Goal: Task Accomplishment & Management: Complete application form

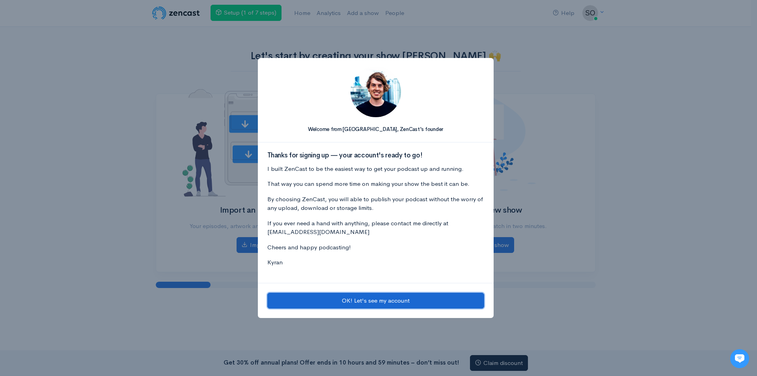
click at [400, 302] on button "OK! Let's see my account" at bounding box center [375, 301] width 217 height 16
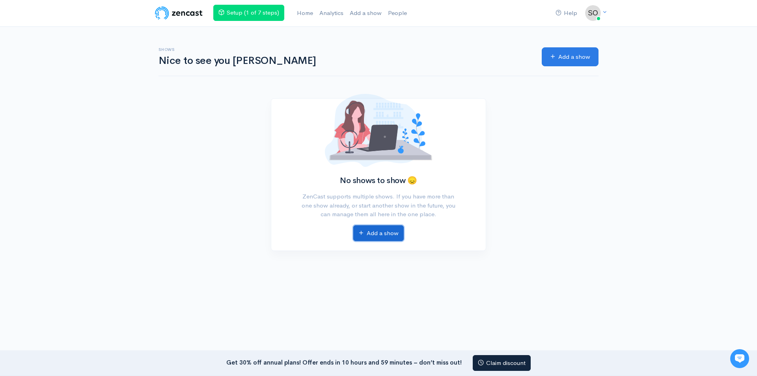
click at [373, 239] on link "Add a show" at bounding box center [378, 233] width 50 height 16
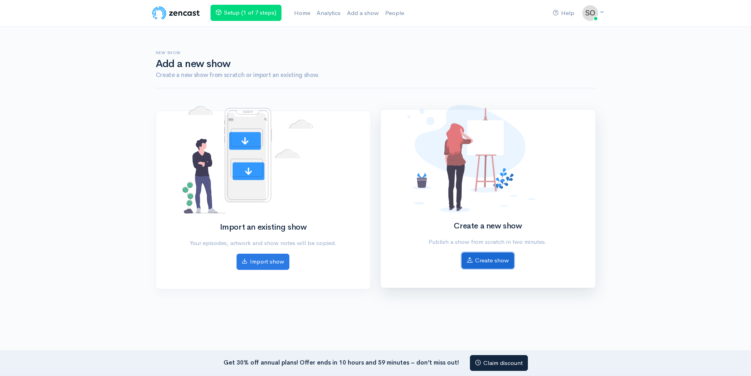
click at [482, 262] on link "Create show" at bounding box center [488, 260] width 52 height 16
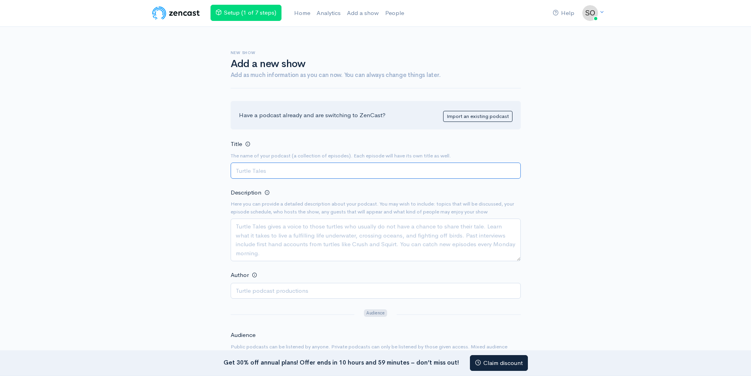
click at [316, 172] on input "Title" at bounding box center [376, 170] width 290 height 16
click at [333, 170] on input "Title" at bounding box center [376, 170] width 290 height 16
paste input "Sophia Podcast"
type input "Sophia Podcast"
click at [353, 231] on textarea "Description" at bounding box center [376, 239] width 290 height 43
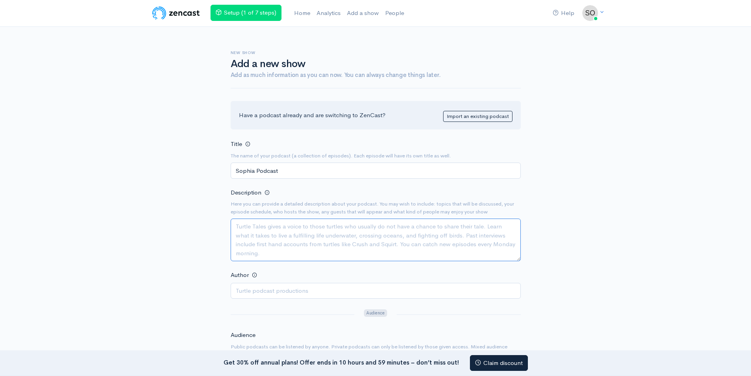
paste textarea "Step into the world of Sophia Podcast, where today’s most pressing global stori…"
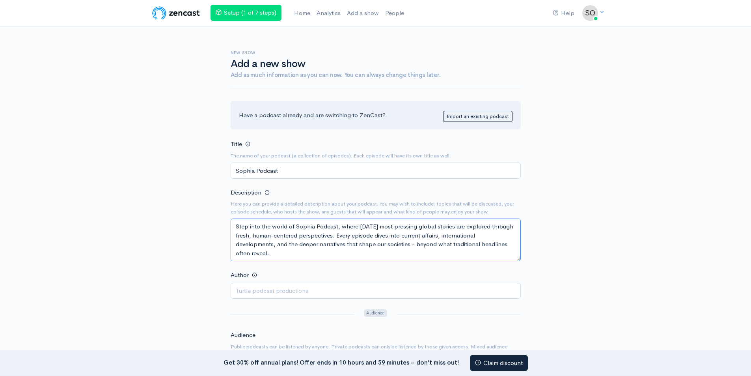
scroll to position [76, 0]
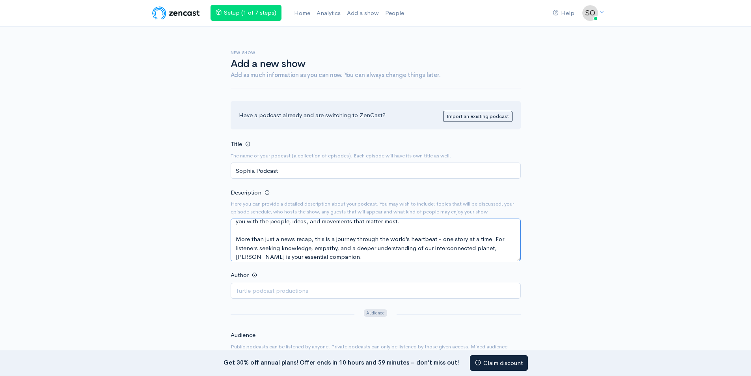
type textarea "Step into the world of Sophia Podcast, where today’s most pressing global stori…"
click at [283, 289] on input "Author" at bounding box center [376, 291] width 290 height 16
click at [230, 174] on div "New show Add a new show Add as much information as you can now. You can always …" at bounding box center [376, 341] width 300 height 629
click at [320, 291] on input "Author" at bounding box center [376, 291] width 290 height 16
paste input "[PERSON_NAME]"
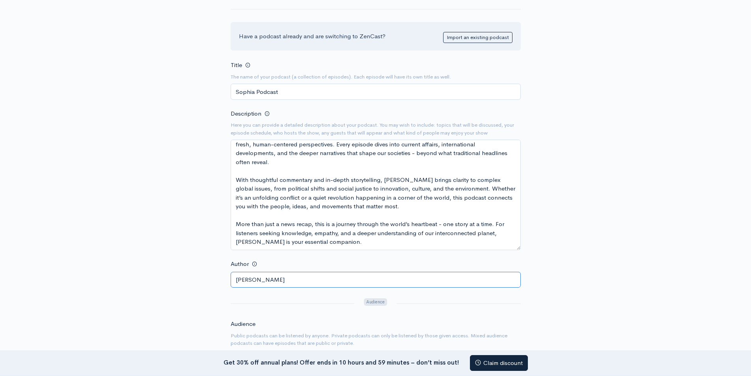
scroll to position [11, 0]
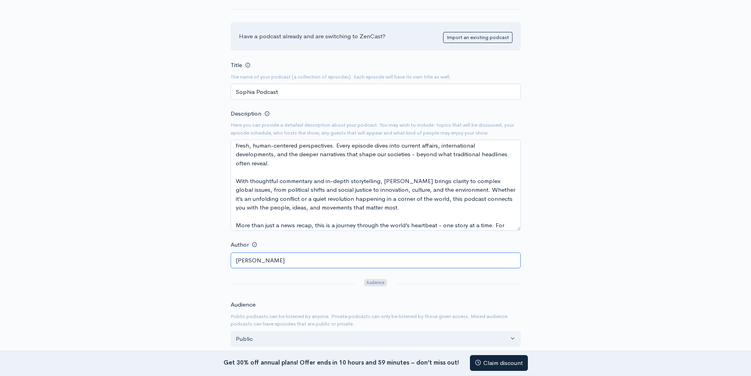
drag, startPoint x: 518, startPoint y: 178, endPoint x: 541, endPoint y: 226, distance: 53.6
click at [541, 226] on div "New show Add a new show Add as much information as you can now. You can always …" at bounding box center [376, 287] width 450 height 678
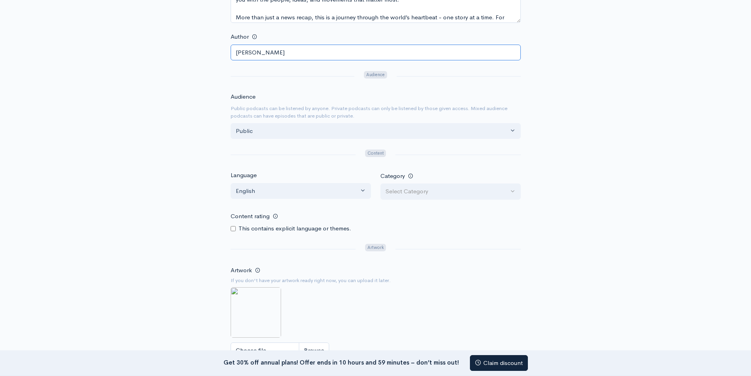
scroll to position [316, 0]
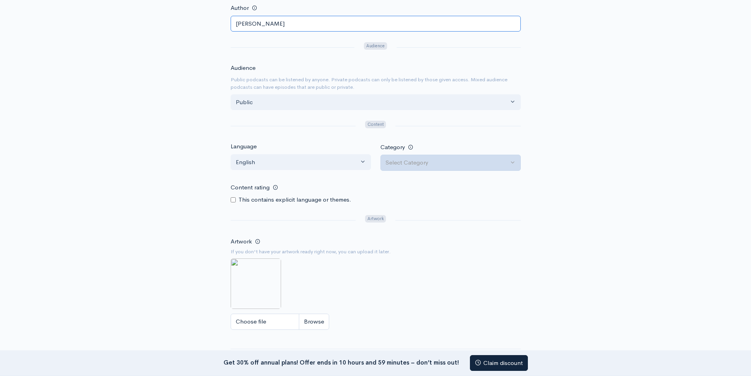
type input "[PERSON_NAME]"
click at [422, 164] on div "Select Category" at bounding box center [447, 162] width 123 height 9
type input "news"
click at [403, 217] on span "News" at bounding box center [401, 214] width 15 height 9
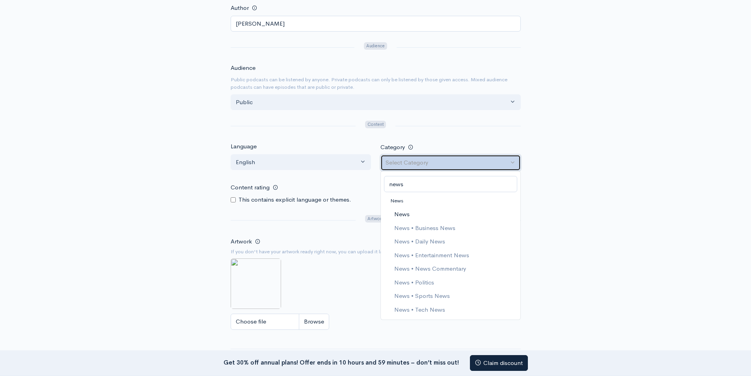
select select "News"
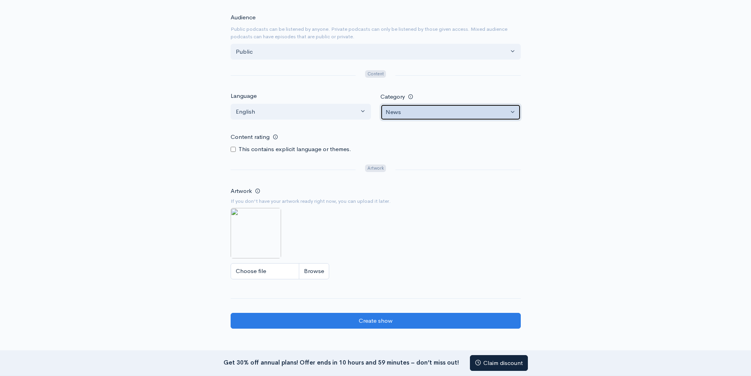
scroll to position [394, 0]
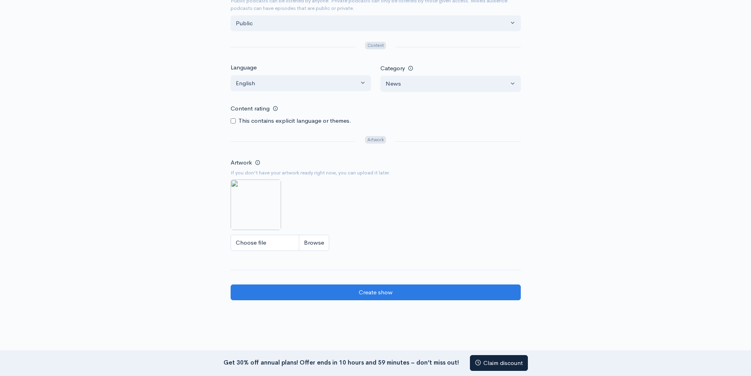
click at [247, 209] on img at bounding box center [256, 204] width 50 height 50
click at [254, 239] on input "Choose file" at bounding box center [280, 243] width 99 height 16
type input "C:\fakepath\ChatGPT Image Oct 7, 2025, 11_10_29 AM.png"
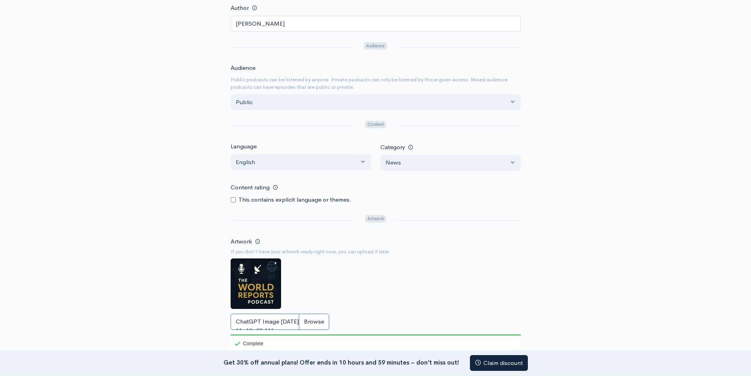
scroll to position [473, 0]
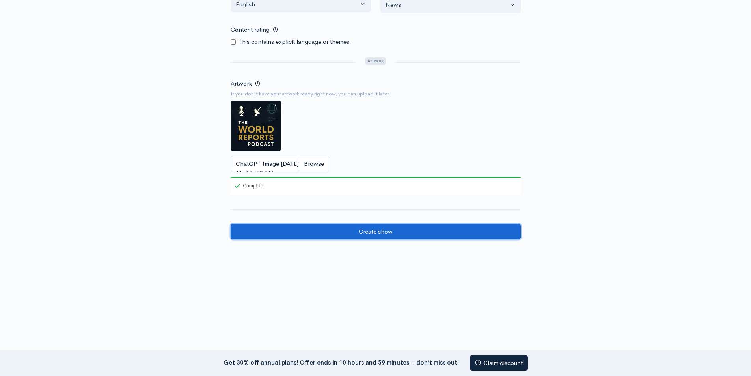
click at [386, 235] on input "Create show" at bounding box center [376, 232] width 290 height 16
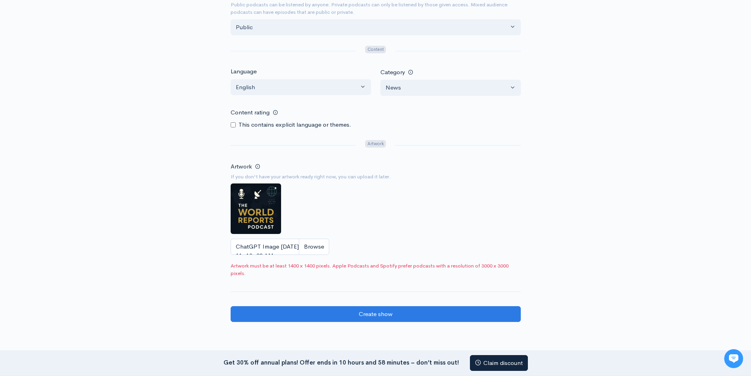
scroll to position [394, 0]
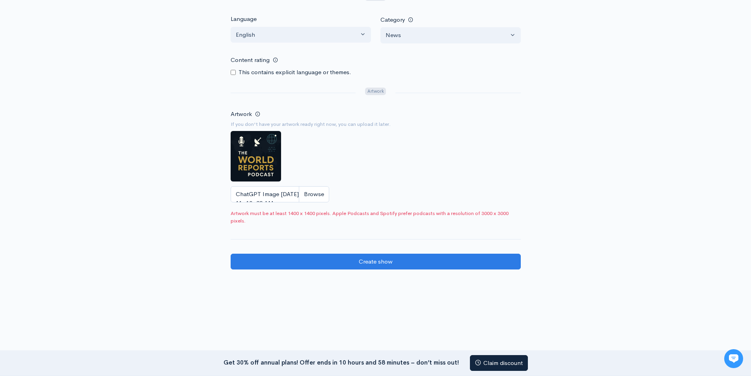
click at [261, 172] on img at bounding box center [256, 156] width 50 height 50
click at [268, 195] on input "ChatGPT Image [DATE], 11_10_29 AM.png" at bounding box center [280, 194] width 99 height 16
type input "C:\fakepath\Sophia .png"
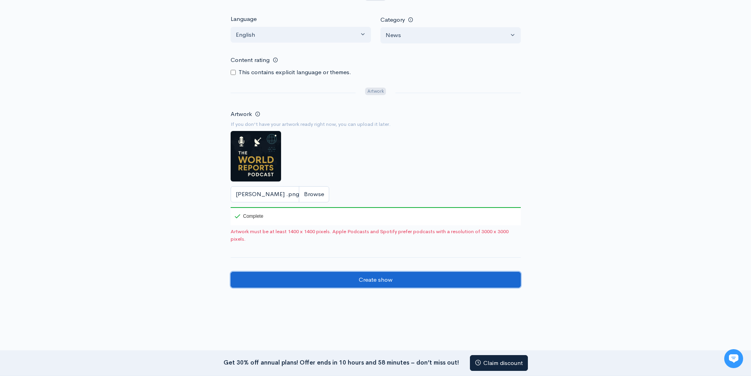
click at [380, 281] on input "Create show" at bounding box center [376, 280] width 290 height 16
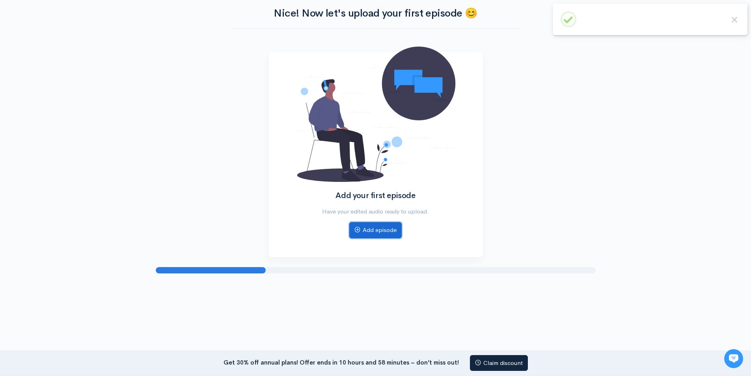
click at [375, 228] on link "Add episode" at bounding box center [375, 230] width 52 height 16
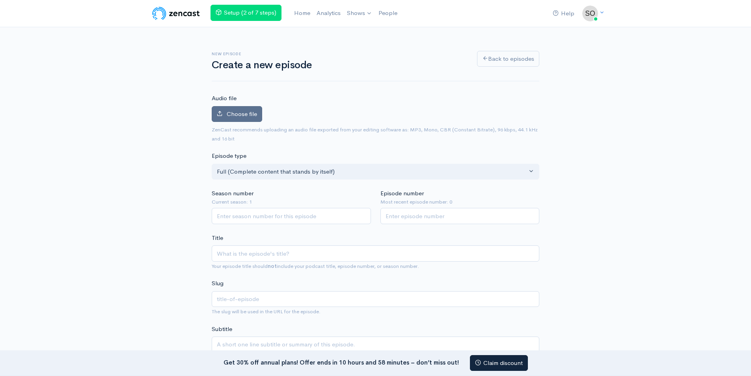
click at [246, 117] on span "Choose file" at bounding box center [242, 113] width 30 height 7
click at [0, 0] on input "Choose file" at bounding box center [0, 0] width 0 height 0
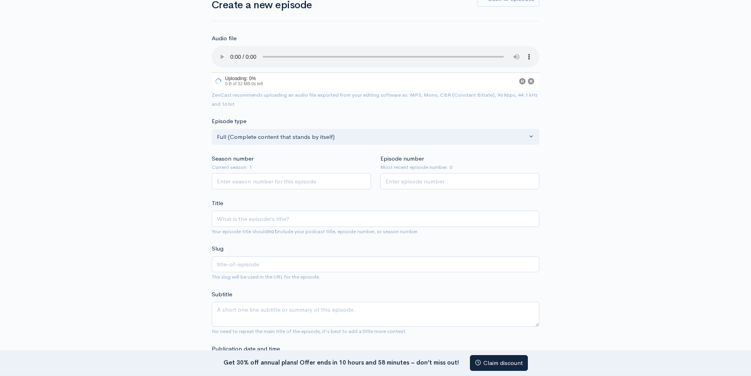
scroll to position [79, 0]
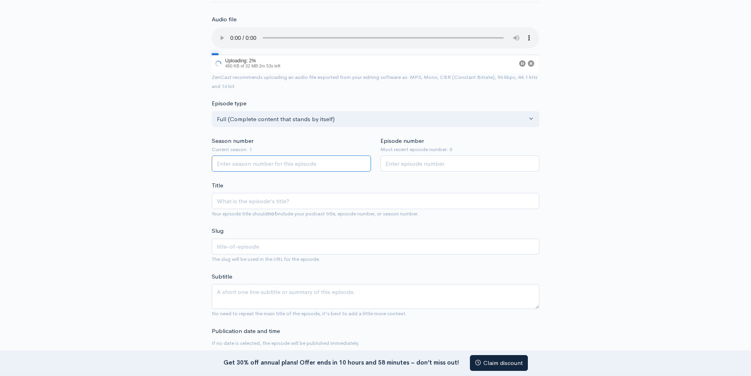
click at [261, 164] on input "Season number" at bounding box center [291, 163] width 159 height 16
type input "1"
click at [429, 157] on input "Episode number" at bounding box center [460, 163] width 159 height 16
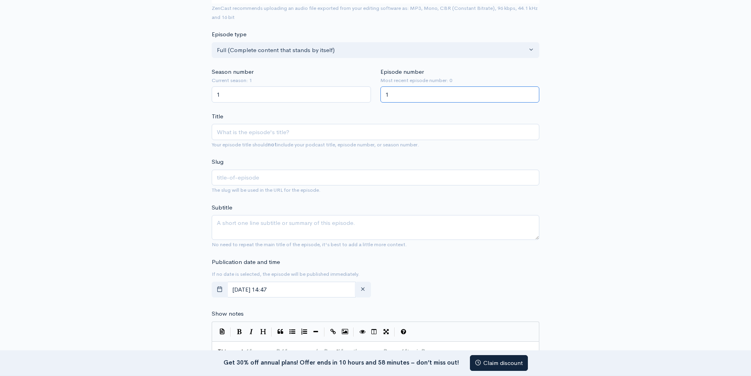
scroll to position [158, 0]
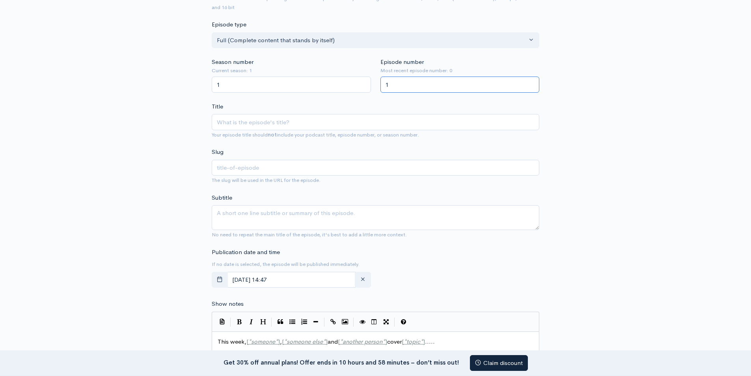
type input "1"
click at [241, 128] on input "Title" at bounding box center [376, 122] width 328 height 16
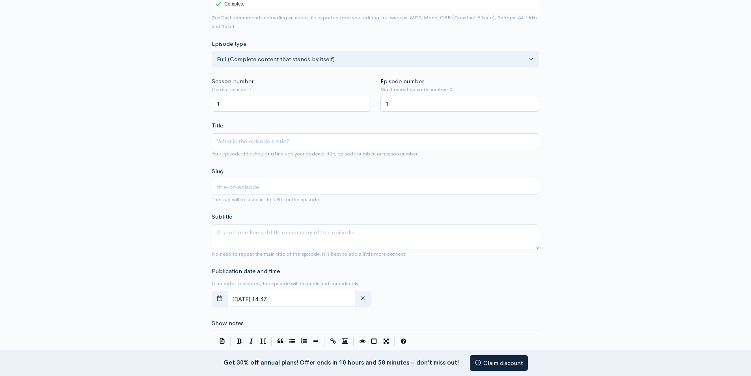
scroll to position [176, 0]
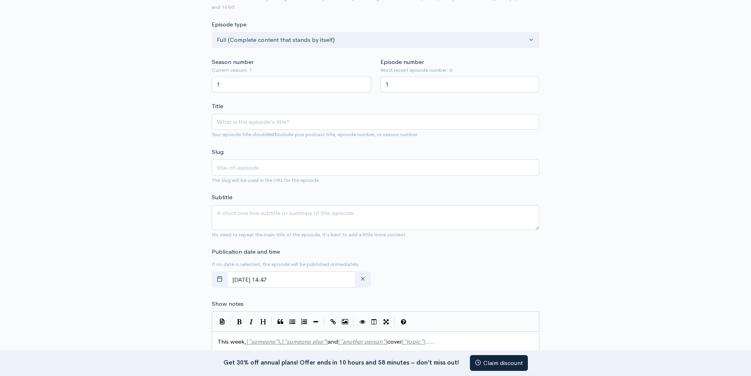
click at [133, 188] on div "New episode Create a new episode Back to episodes Audio file Choose file The_Gl…" at bounding box center [375, 288] width 751 height 874
click at [257, 123] on input "Title" at bounding box center [376, 122] width 328 height 16
paste input "The News We Deserve Trust, Truth & The World Reports"
type input "The News We Deserve Trust, Truth & The World Reports"
type input "the-news-we-deserve-trust-truth-the-world-reports"
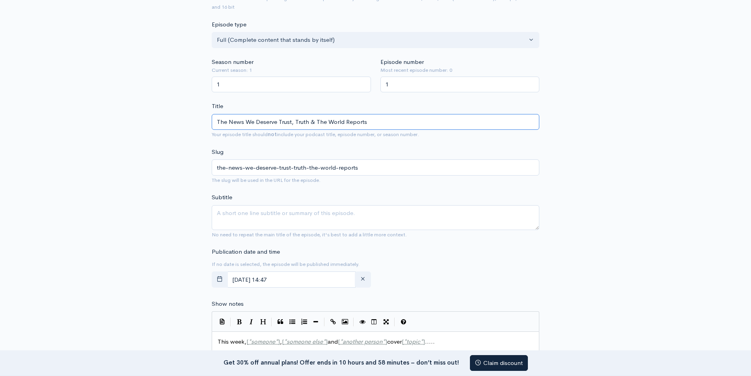
type input "The News We Deserve Trust, Truth & The World Reports"
click at [278, 161] on input "the-news-we-deserve-trust-truth-the-world-reports" at bounding box center [376, 167] width 328 height 16
click at [290, 215] on textarea "Subtitle" at bounding box center [376, 217] width 328 height 25
paste textarea "The News We Deserve Trust, Truth & The World Reports"
type textarea "The News We Deserve Trust, Truth & The World Reports"
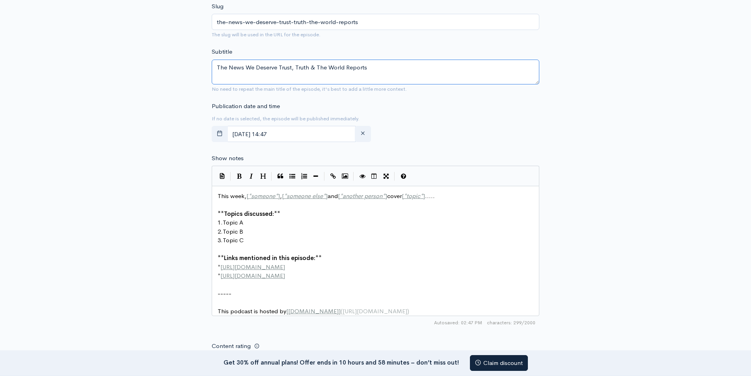
scroll to position [334, 0]
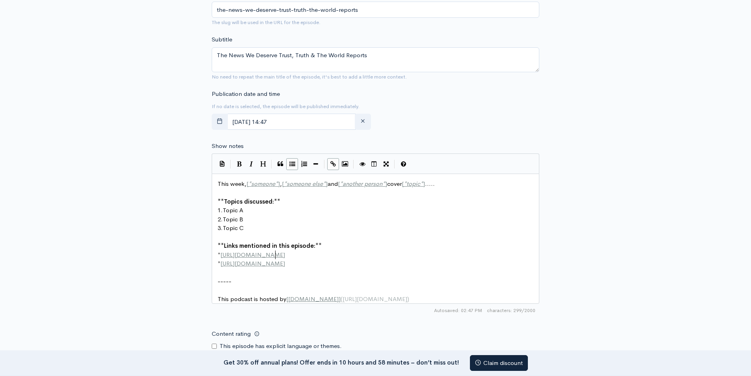
click at [282, 251] on pre "* http://example.com" at bounding box center [378, 254] width 325 height 9
type textarea "com"
type textarea "This week, [*someone*], [*someone else*] and [*another person*] cover [*topic*]…"
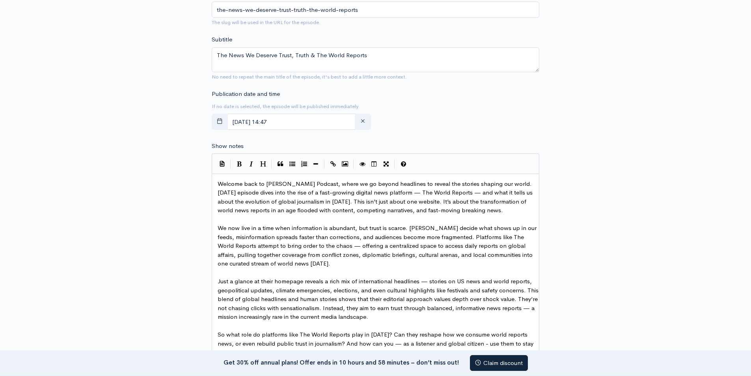
scroll to position [413, 0]
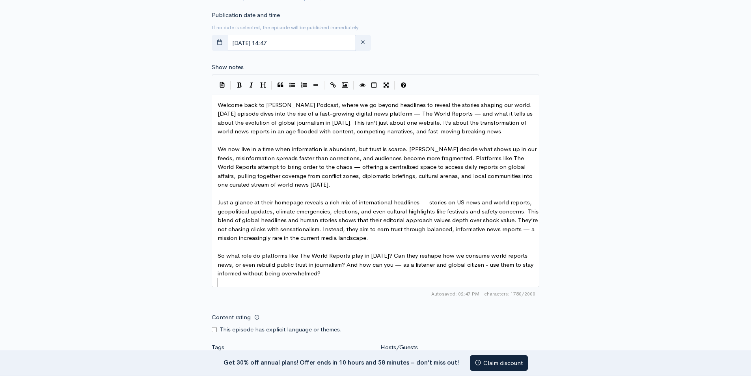
click at [426, 201] on span "Just a glance at their homepage reveals a rich mix of international headlines —…" at bounding box center [379, 219] width 323 height 43
type textarea "-"
click at [397, 267] on span "So what role do platforms like The World Reports play in 2025? Can they reshape…" at bounding box center [376, 264] width 317 height 25
type textarea "-"
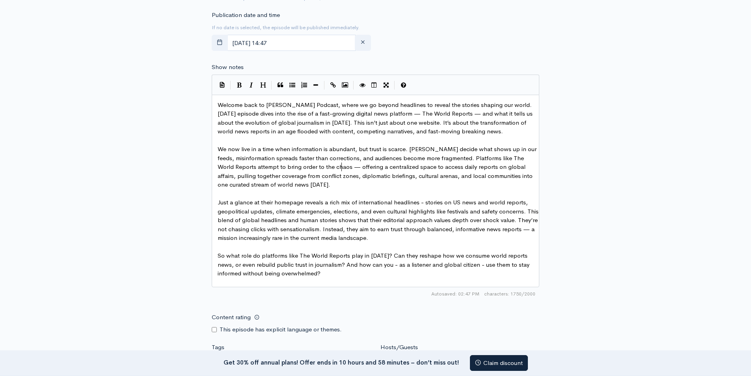
click at [341, 166] on span "We now live in a time when information is abundant, but trust is scarce. Algori…" at bounding box center [378, 166] width 321 height 43
type textarea "-"
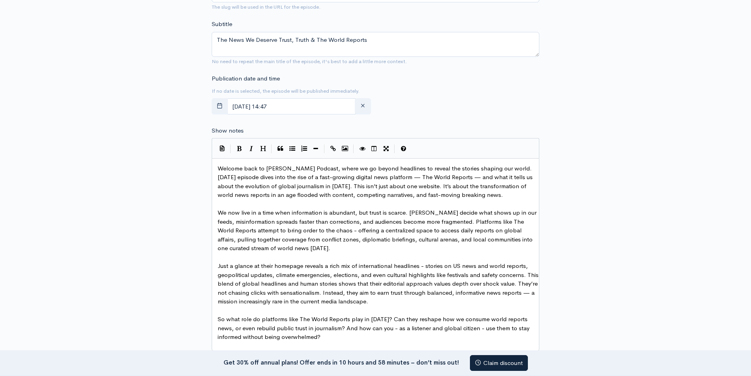
scroll to position [334, 0]
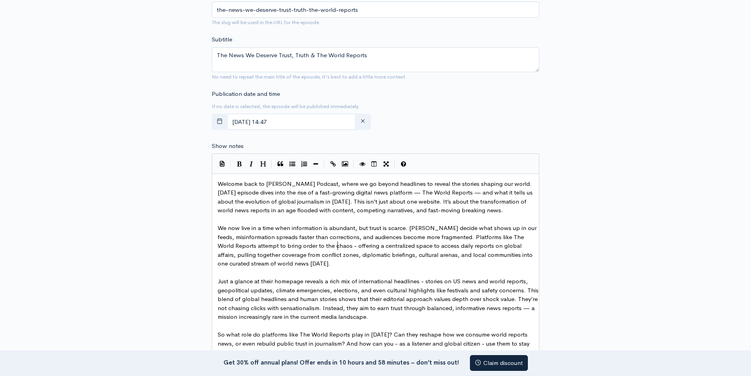
click at [401, 191] on span "Welcome back to Sophia Podcast, where we go beyond headlines to reveal the stor…" at bounding box center [376, 197] width 317 height 34
click at [453, 191] on span "Welcome back to Sophia Podcast, where we go beyond headlines to reveal the stor…" at bounding box center [376, 197] width 316 height 34
drag, startPoint x: 445, startPoint y: 194, endPoint x: 387, endPoint y: 193, distance: 57.6
type textarea "The World Reports"
click at [239, 164] on icon "Bold" at bounding box center [239, 164] width 5 height 6
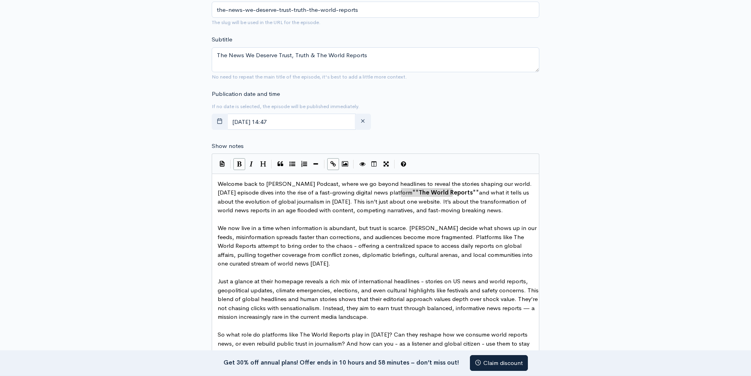
click at [334, 165] on icon "Create Link" at bounding box center [334, 164] width 6 height 6
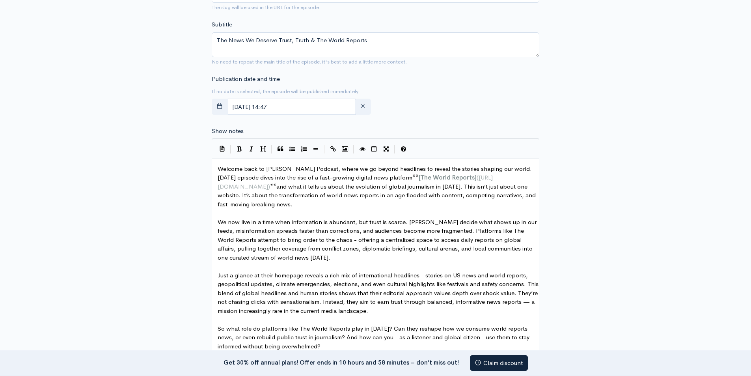
scroll to position [413, 0]
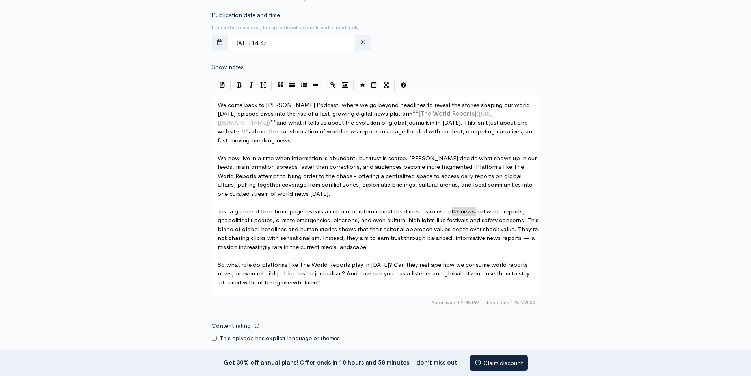
type textarea "US news"
drag, startPoint x: 452, startPoint y: 210, endPoint x: 475, endPoint y: 211, distance: 23.3
click at [336, 88] on icon "Create Link" at bounding box center [334, 85] width 6 height 6
type textarea "global affairs"
drag, startPoint x: 518, startPoint y: 177, endPoint x: 483, endPoint y: 177, distance: 35.5
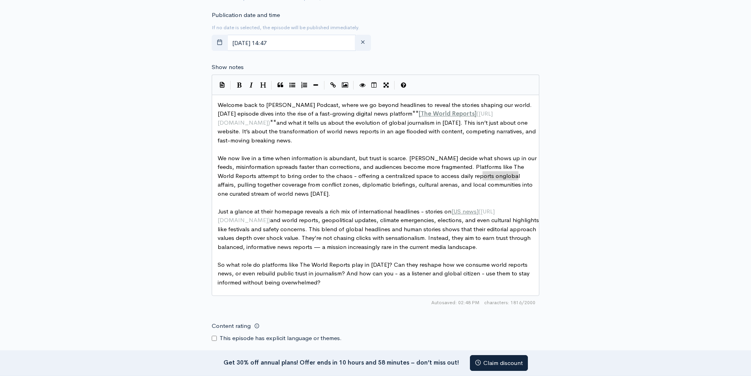
click at [297, 282] on span "So what role do platforms like The World Reports play in [DATE]? Can they resha…" at bounding box center [375, 273] width 314 height 25
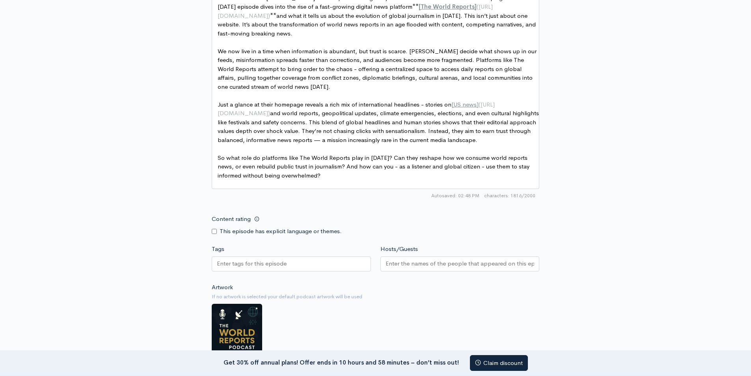
scroll to position [570, 0]
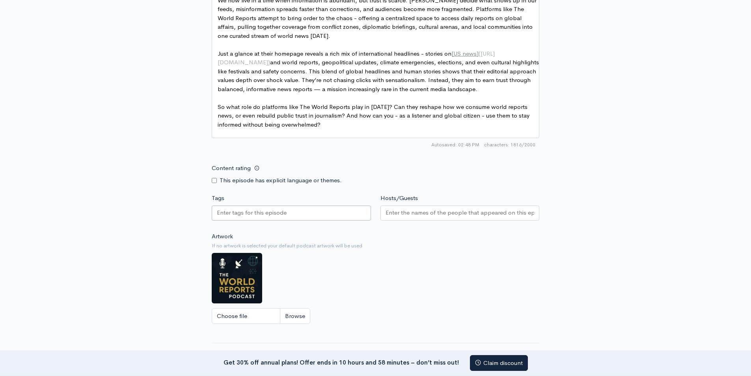
click at [302, 220] on div at bounding box center [291, 212] width 159 height 15
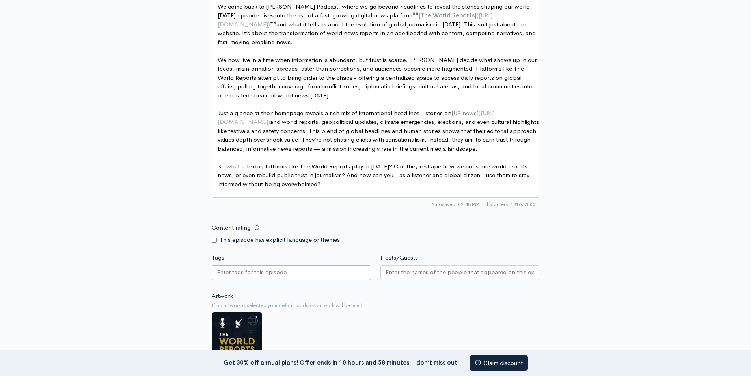
scroll to position [491, 0]
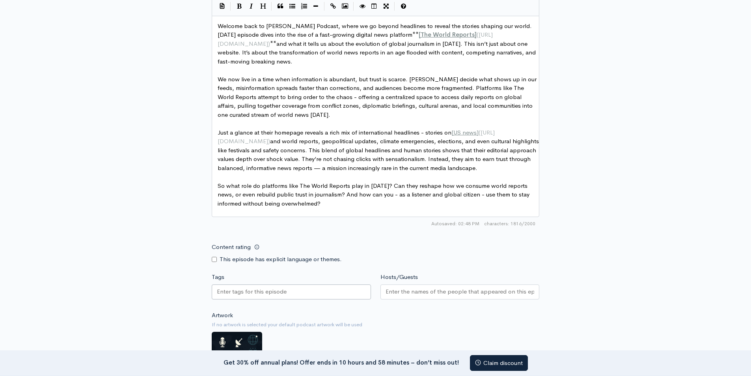
click at [370, 170] on span "Just a glance at their homepage reveals a rich mix of international headlines -…" at bounding box center [379, 150] width 323 height 43
click at [368, 167] on span "Just a glance at their homepage reveals a rich mix of international headlines -…" at bounding box center [379, 150] width 323 height 43
type textarea "-"
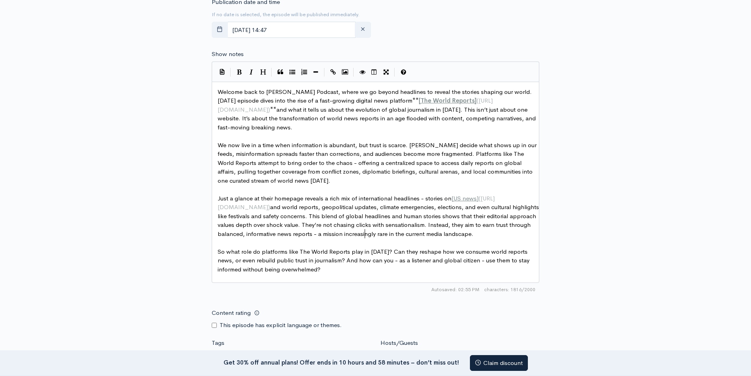
scroll to position [413, 0]
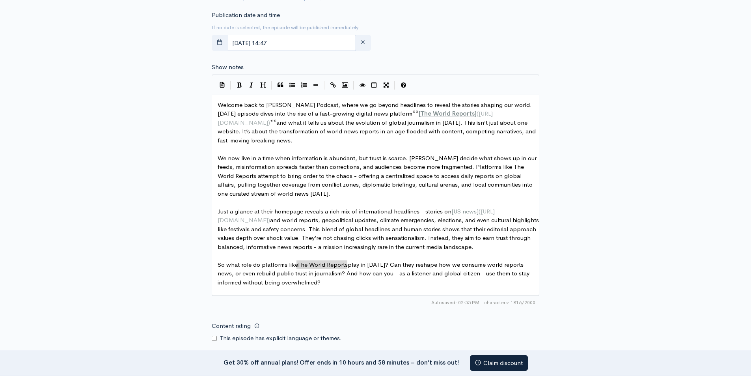
drag, startPoint x: 348, startPoint y: 267, endPoint x: 299, endPoint y: 265, distance: 49.0
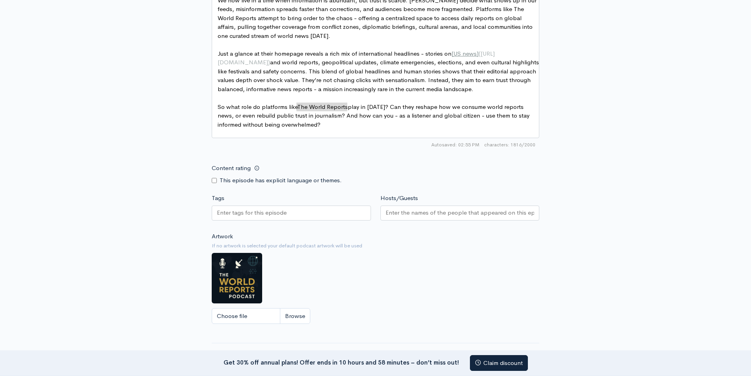
type textarea "The World Reports"
click at [295, 220] on div at bounding box center [291, 212] width 159 height 15
paste input "The World Reports"
type input "The World Reports"
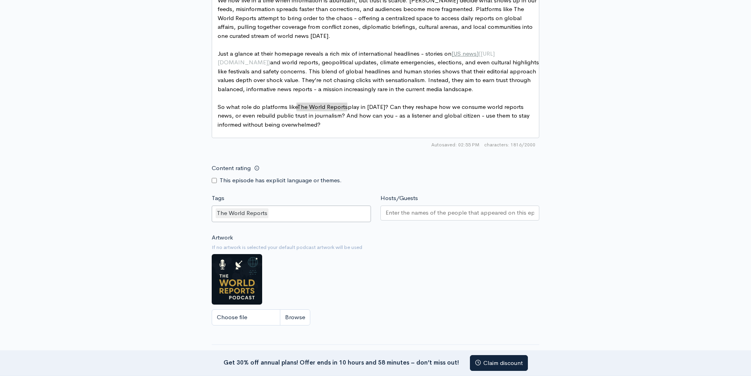
click at [212, 359] on input "Create episode" at bounding box center [376, 367] width 328 height 16
drag, startPoint x: 314, startPoint y: 218, endPoint x: 210, endPoint y: 227, distance: 104.5
click at [210, 225] on div "Tags The World Reports The World Reports" at bounding box center [291, 209] width 169 height 31
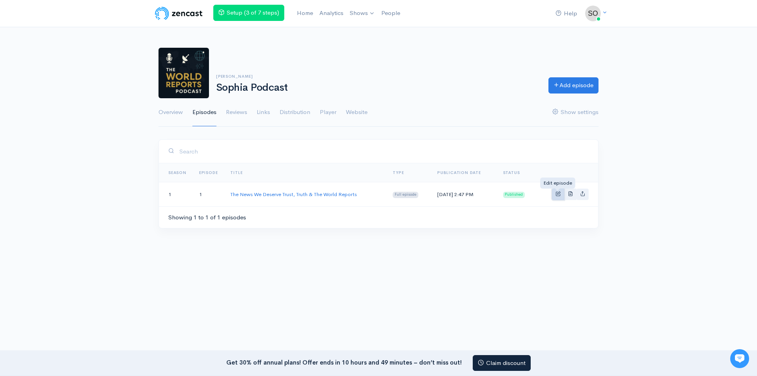
click at [558, 192] on span "Basic example" at bounding box center [558, 193] width 5 height 5
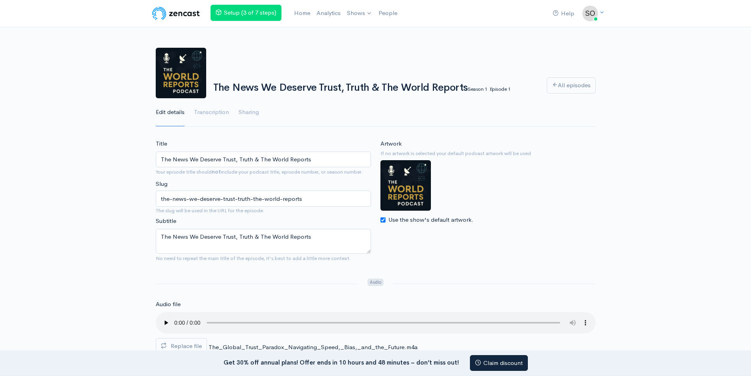
click at [408, 194] on img at bounding box center [406, 185] width 50 height 50
click at [411, 173] on img at bounding box center [406, 185] width 50 height 50
click at [404, 167] on img at bounding box center [406, 185] width 50 height 50
click at [398, 185] on img at bounding box center [406, 185] width 50 height 50
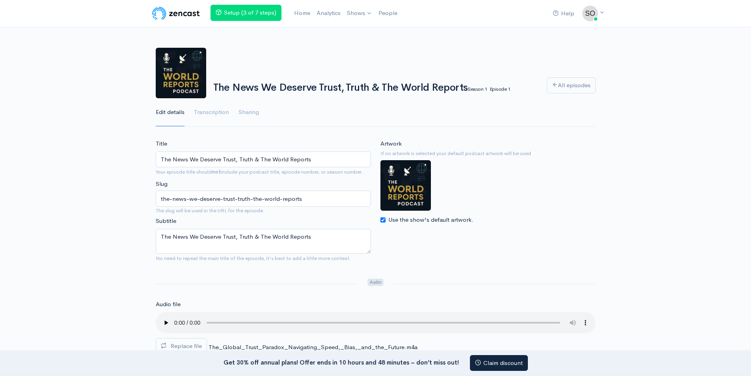
click at [385, 219] on input "Use the show's default artwork." at bounding box center [383, 219] width 5 height 5
checkbox input "false"
click at [426, 239] on input "Choose file" at bounding box center [430, 237] width 99 height 16
type input "C:\fakepath\Sophia Podcast.png"
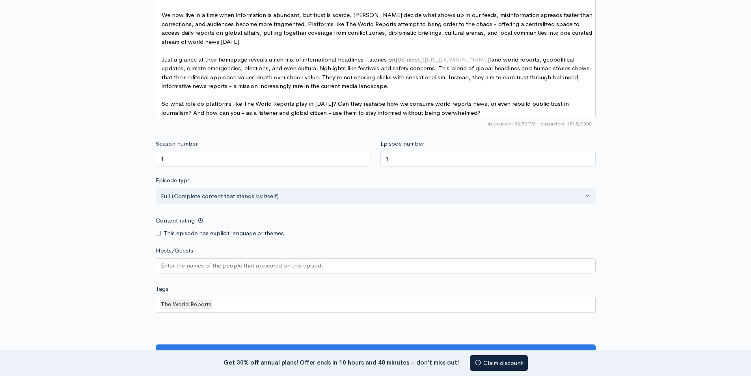
scroll to position [659, 0]
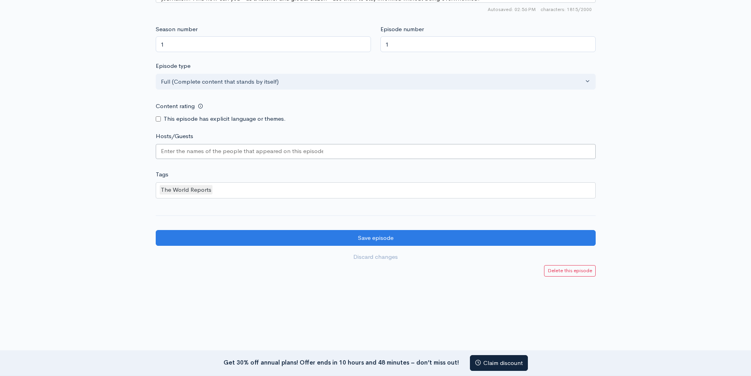
click at [271, 150] on input "Hosts/Guests" at bounding box center [242, 151] width 162 height 9
drag, startPoint x: 130, startPoint y: 198, endPoint x: 146, endPoint y: 189, distance: 17.7
click at [234, 153] on div at bounding box center [376, 151] width 440 height 15
paste input "[PERSON_NAME]"
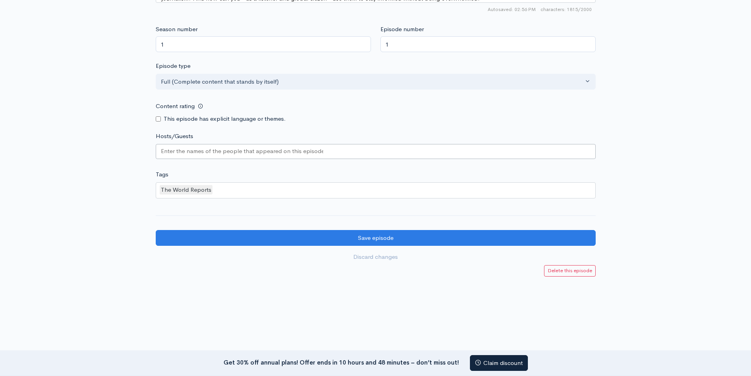
type input "[PERSON_NAME]"
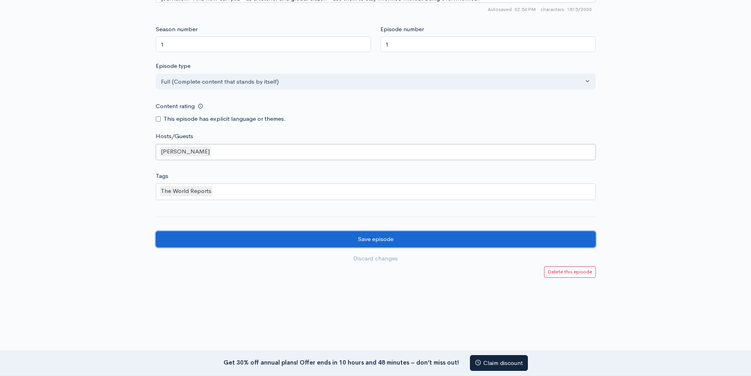
click at [376, 235] on input "Save episode" at bounding box center [376, 239] width 440 height 16
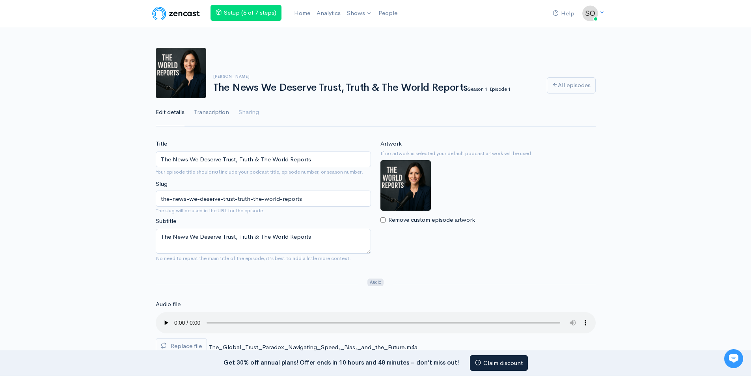
click at [215, 111] on link "Transcription" at bounding box center [211, 112] width 35 height 28
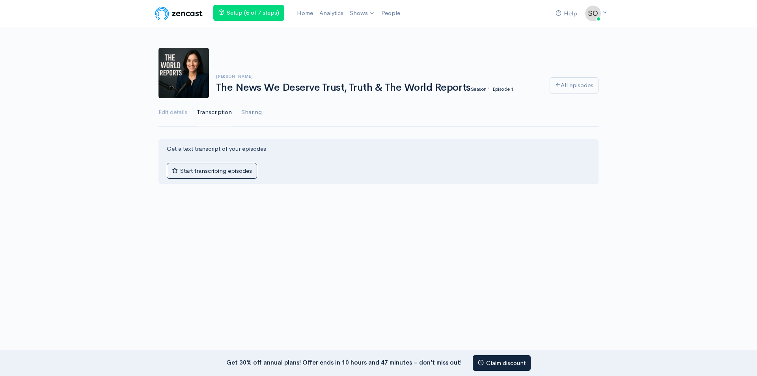
click at [254, 112] on link "Sharing" at bounding box center [251, 112] width 21 height 28
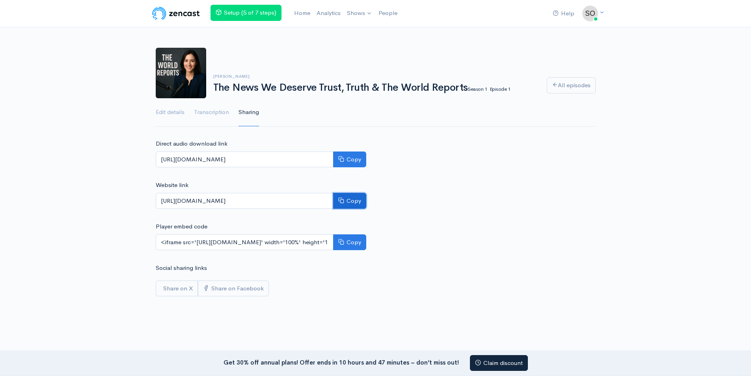
click at [342, 203] on icon at bounding box center [341, 200] width 6 height 6
